Goal: Transaction & Acquisition: Obtain resource

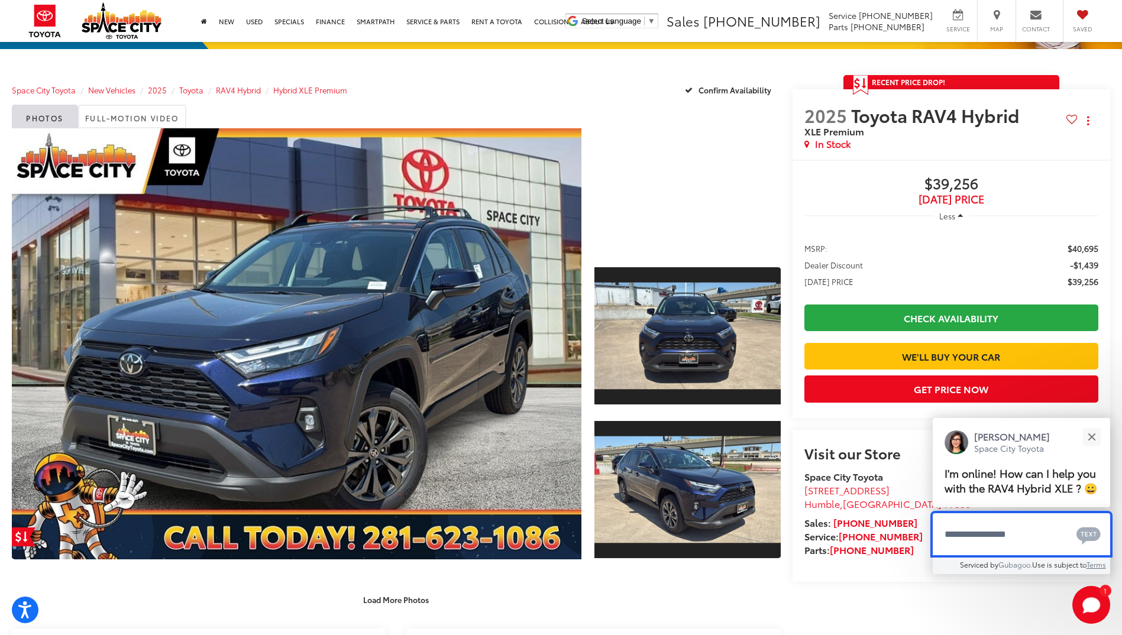
scroll to position [177, 0]
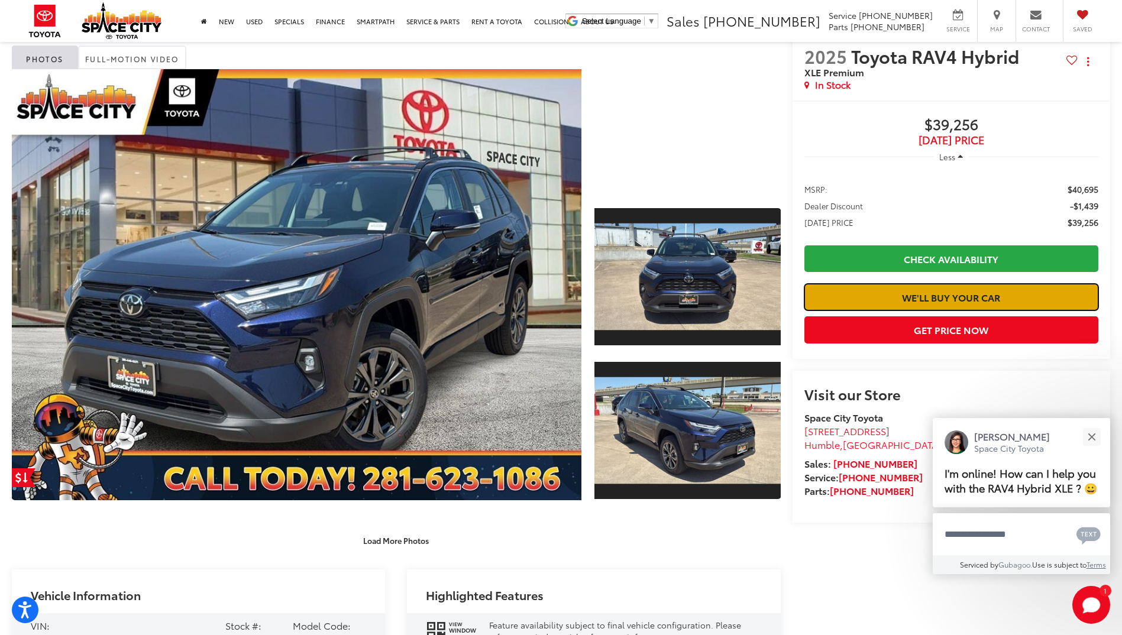
click at [924, 311] on link "We'll Buy Your Car" at bounding box center [952, 297] width 294 height 27
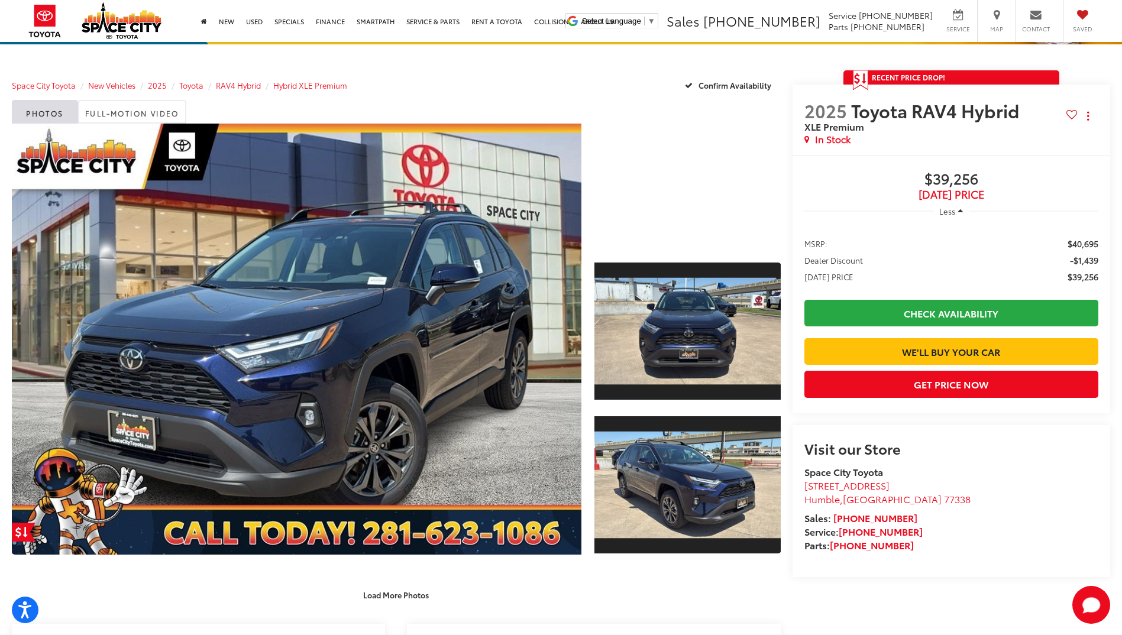
scroll to position [118, 0]
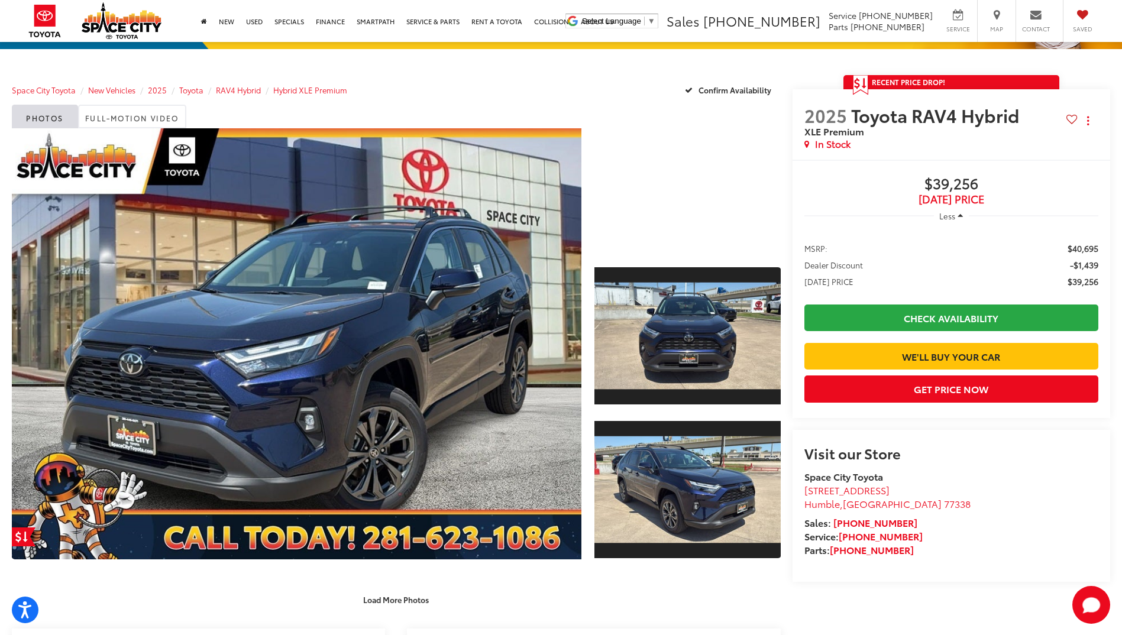
click at [659, 238] on div at bounding box center [688, 190] width 186 height 124
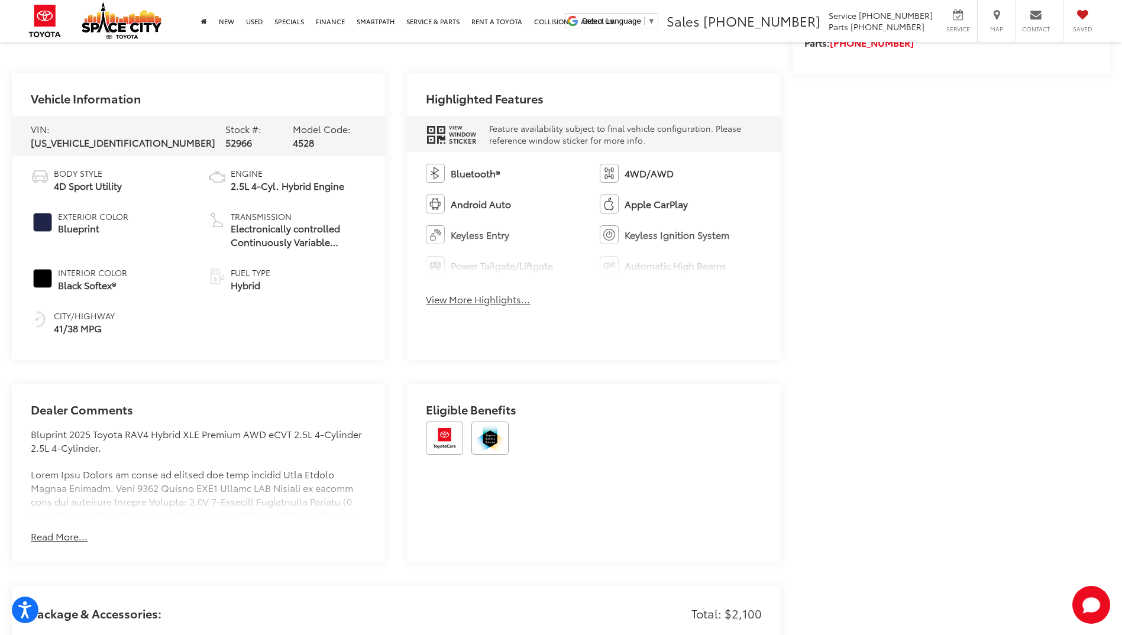
scroll to position [651, 0]
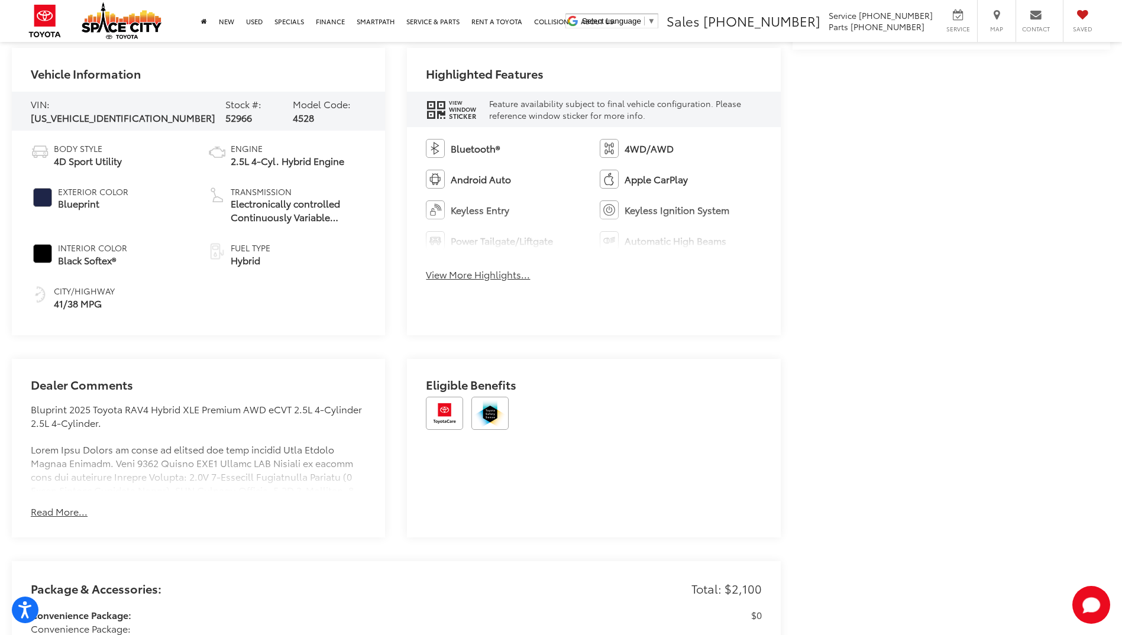
click at [488, 280] on button "View More Highlights..." at bounding box center [478, 275] width 104 height 14
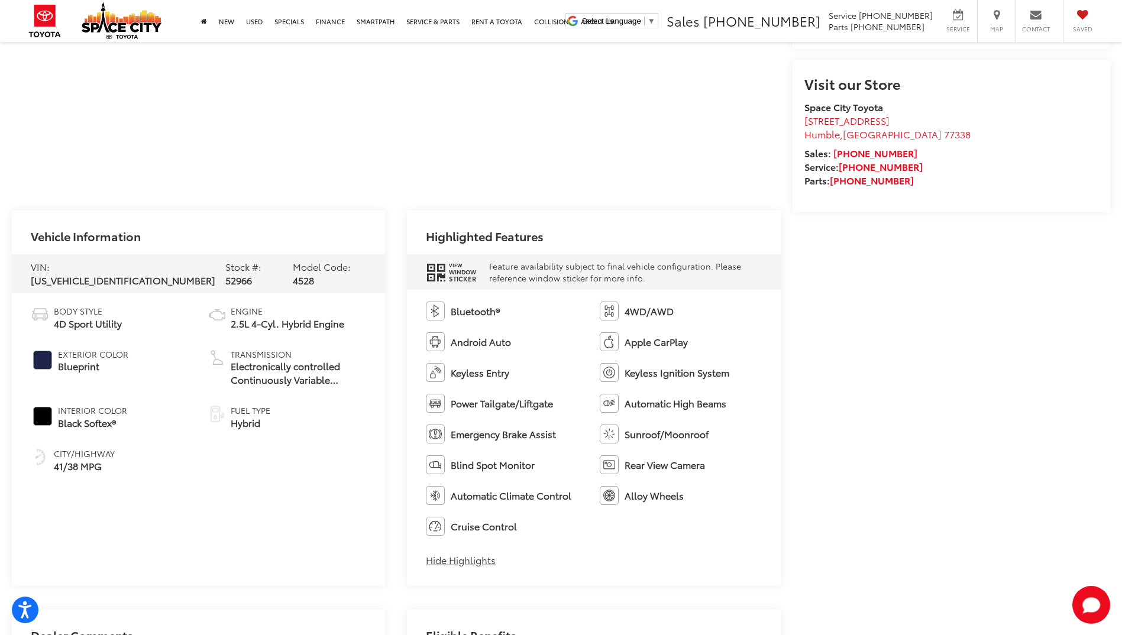
scroll to position [0, 0]
